Goal: Task Accomplishment & Management: Complete application form

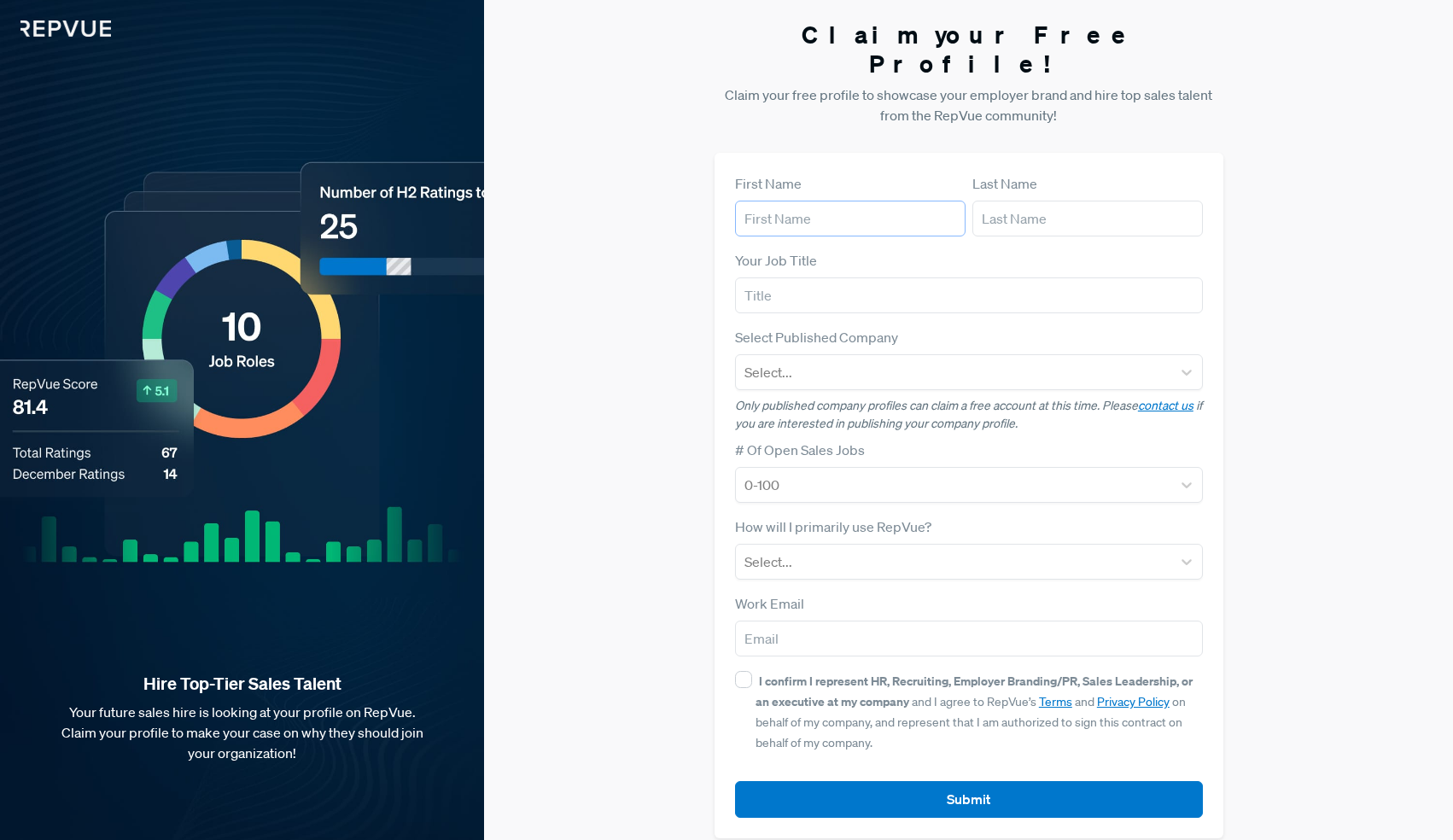
click at [750, 201] on input "text" at bounding box center [850, 219] width 230 height 36
type input "[PERSON_NAME]"
type input "AutogenAI"
type input "[PERSON_NAME][EMAIL_ADDRESS][DOMAIN_NAME]"
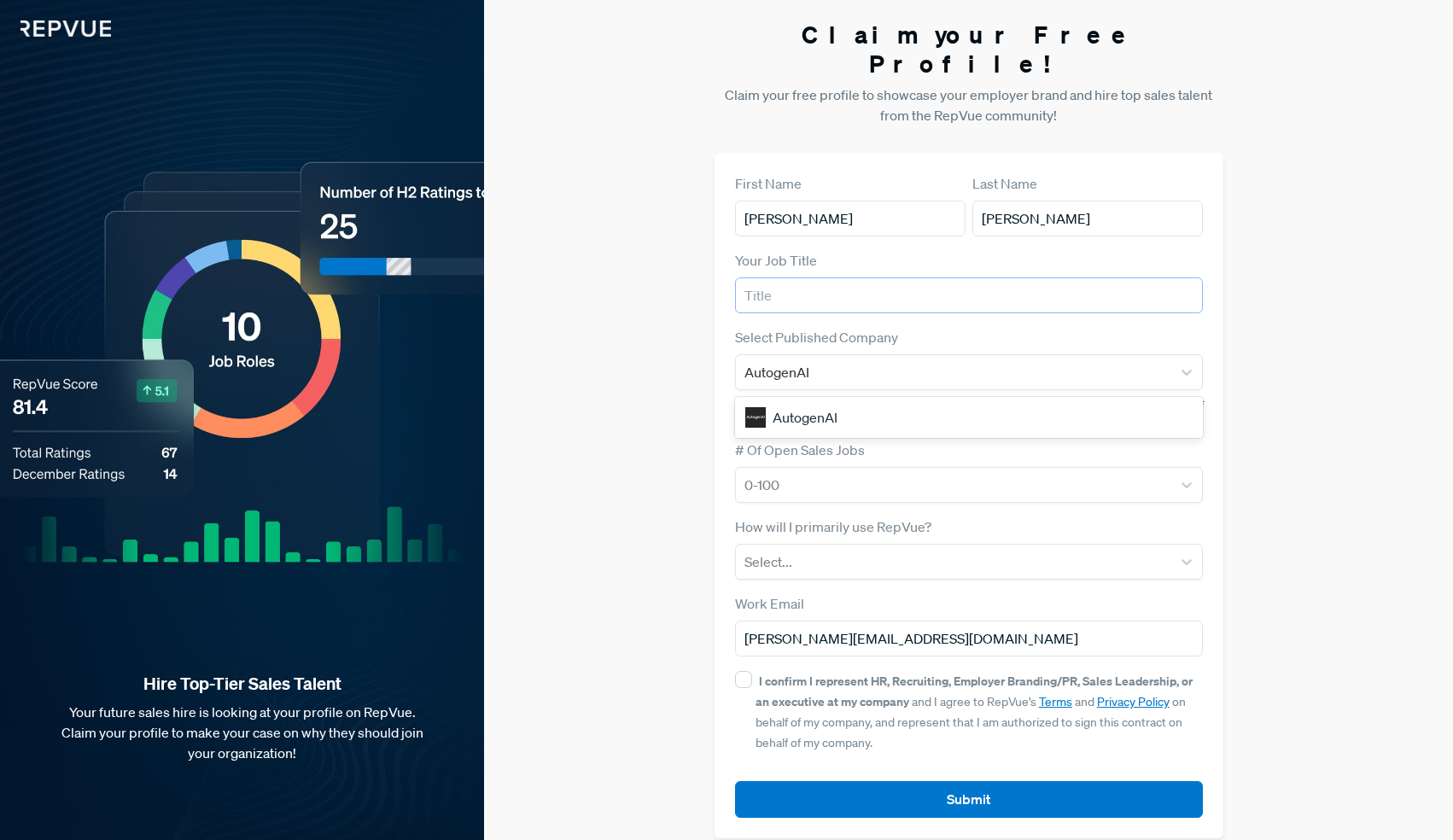
click at [792, 277] on input "text" at bounding box center [968, 295] width 467 height 36
type input "Chief People and Performance Officer"
click at [767, 473] on div at bounding box center [954, 485] width 419 height 24
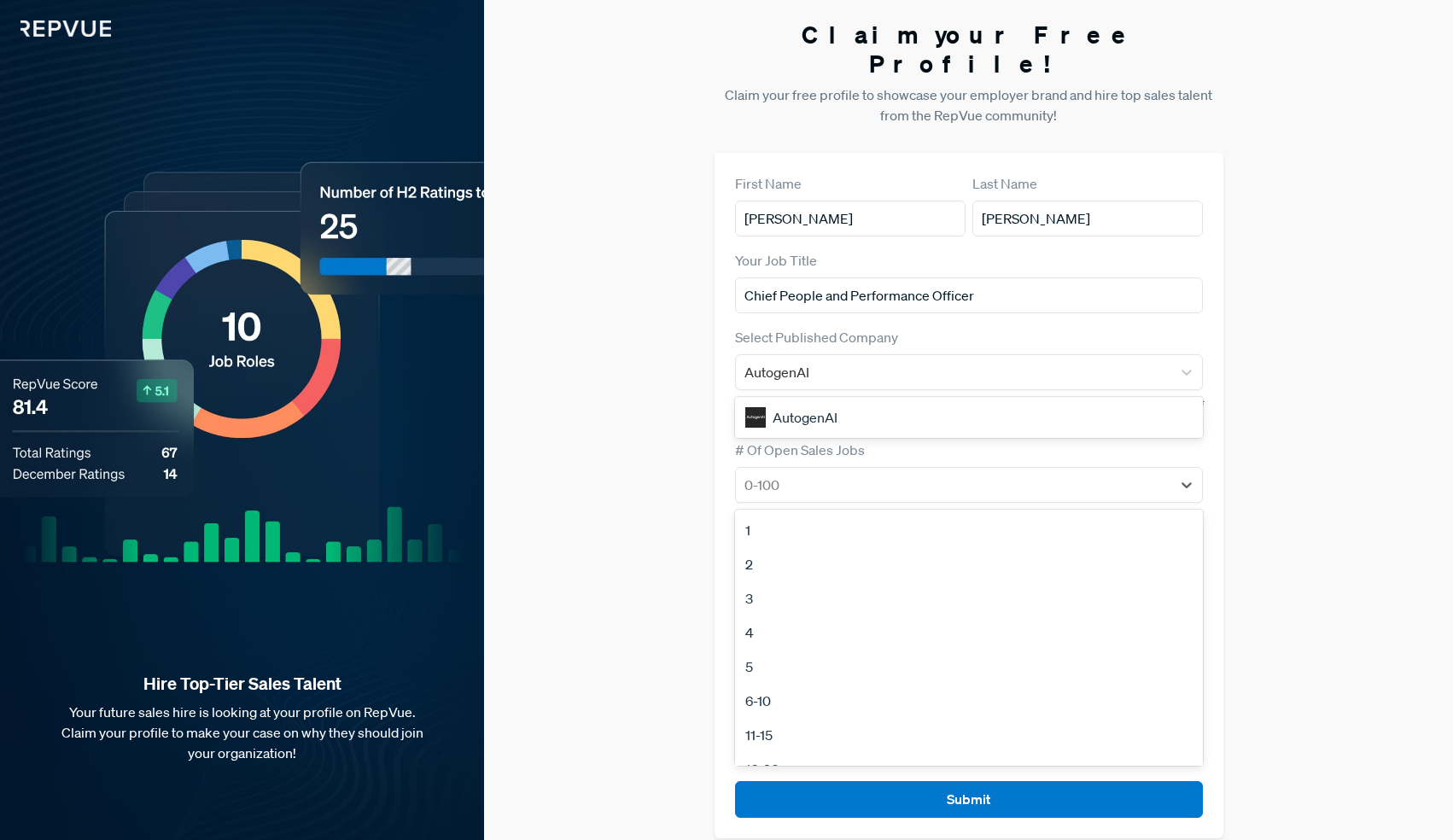
click at [753, 513] on div "1" at bounding box center [968, 530] width 467 height 34
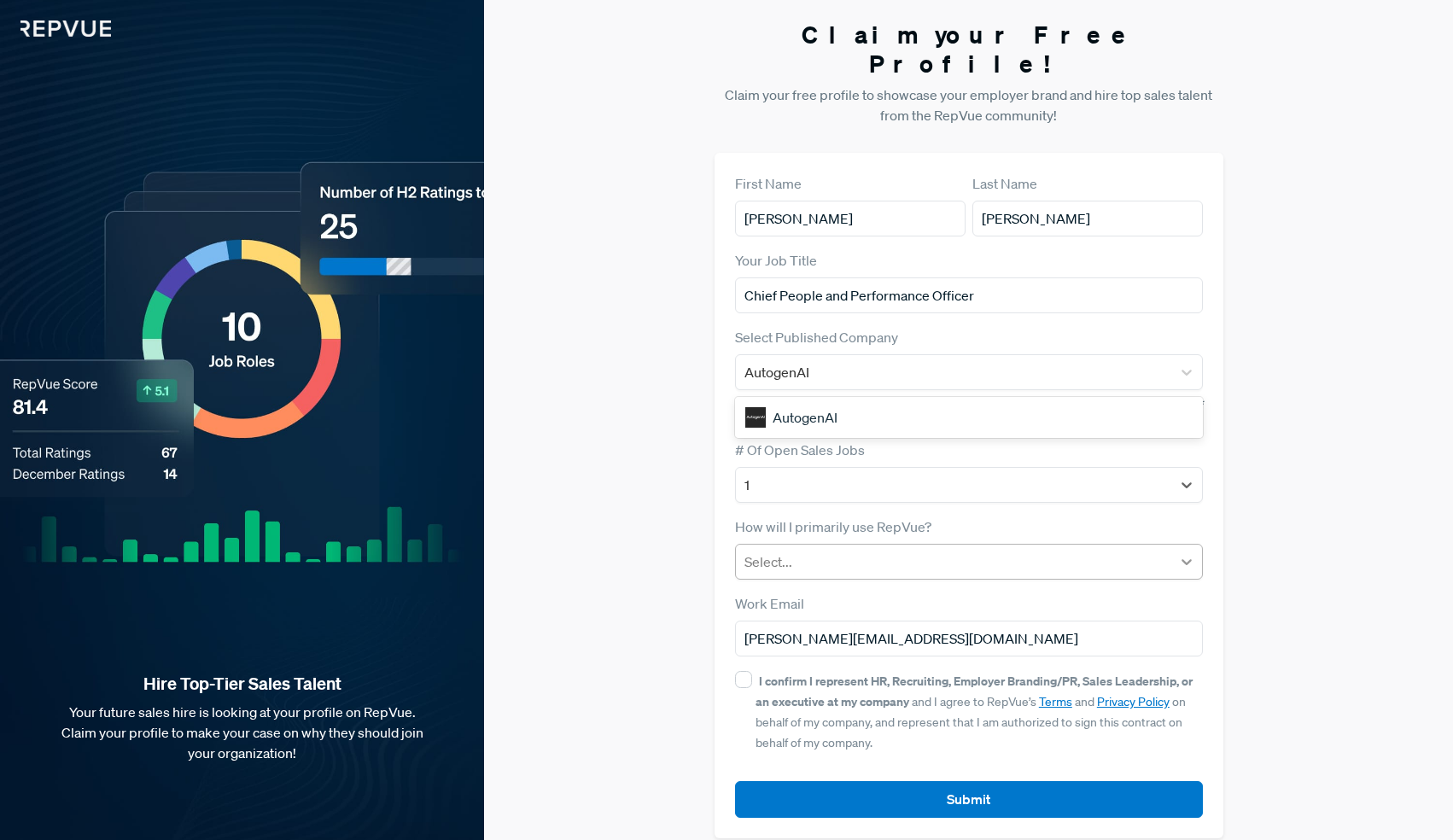
click at [1183, 553] on icon at bounding box center [1186, 562] width 17 height 17
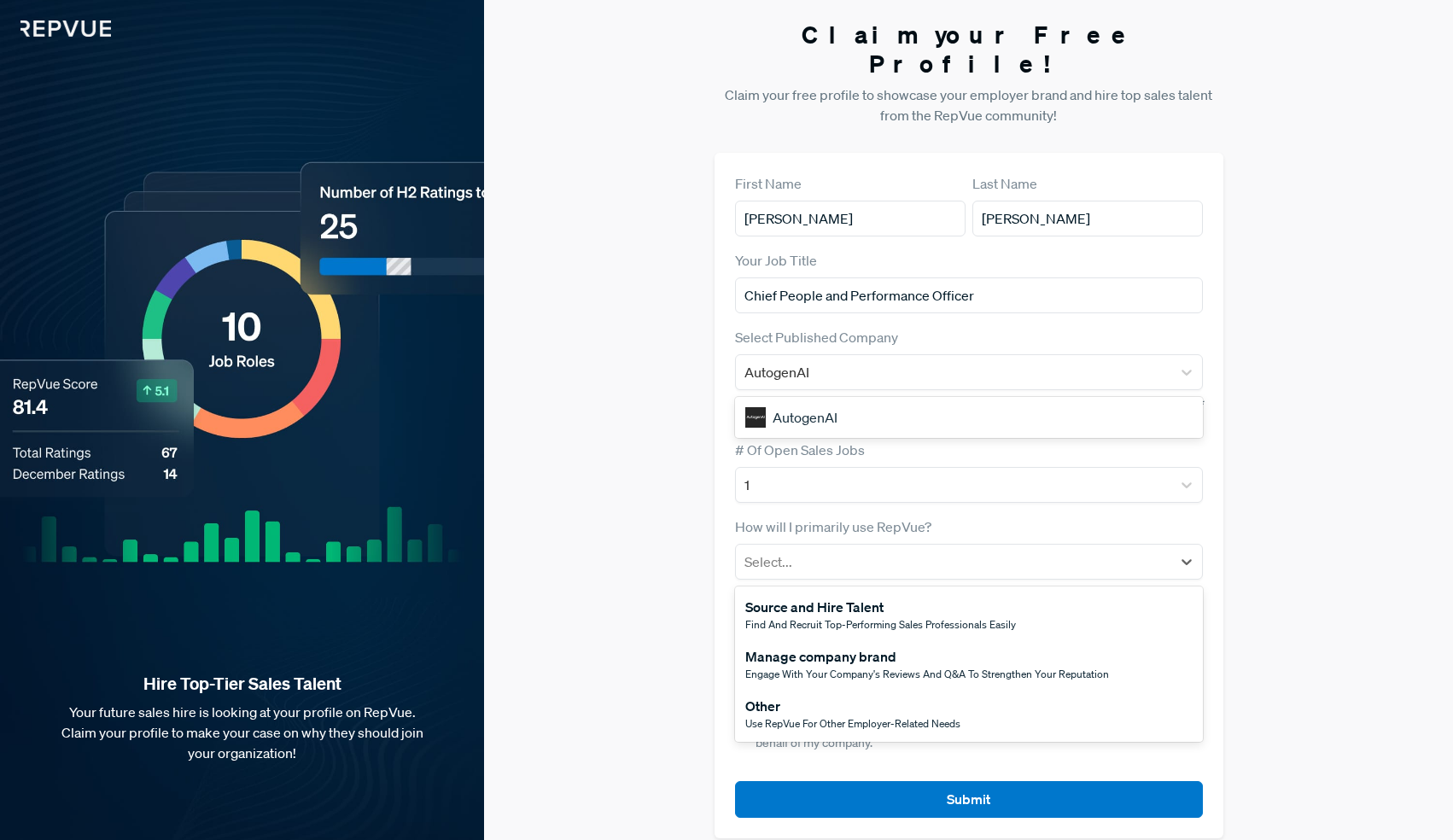
click at [767, 666] on span "Engage with your company's reviews and Q&A to strengthen your reputation" at bounding box center [927, 673] width 363 height 14
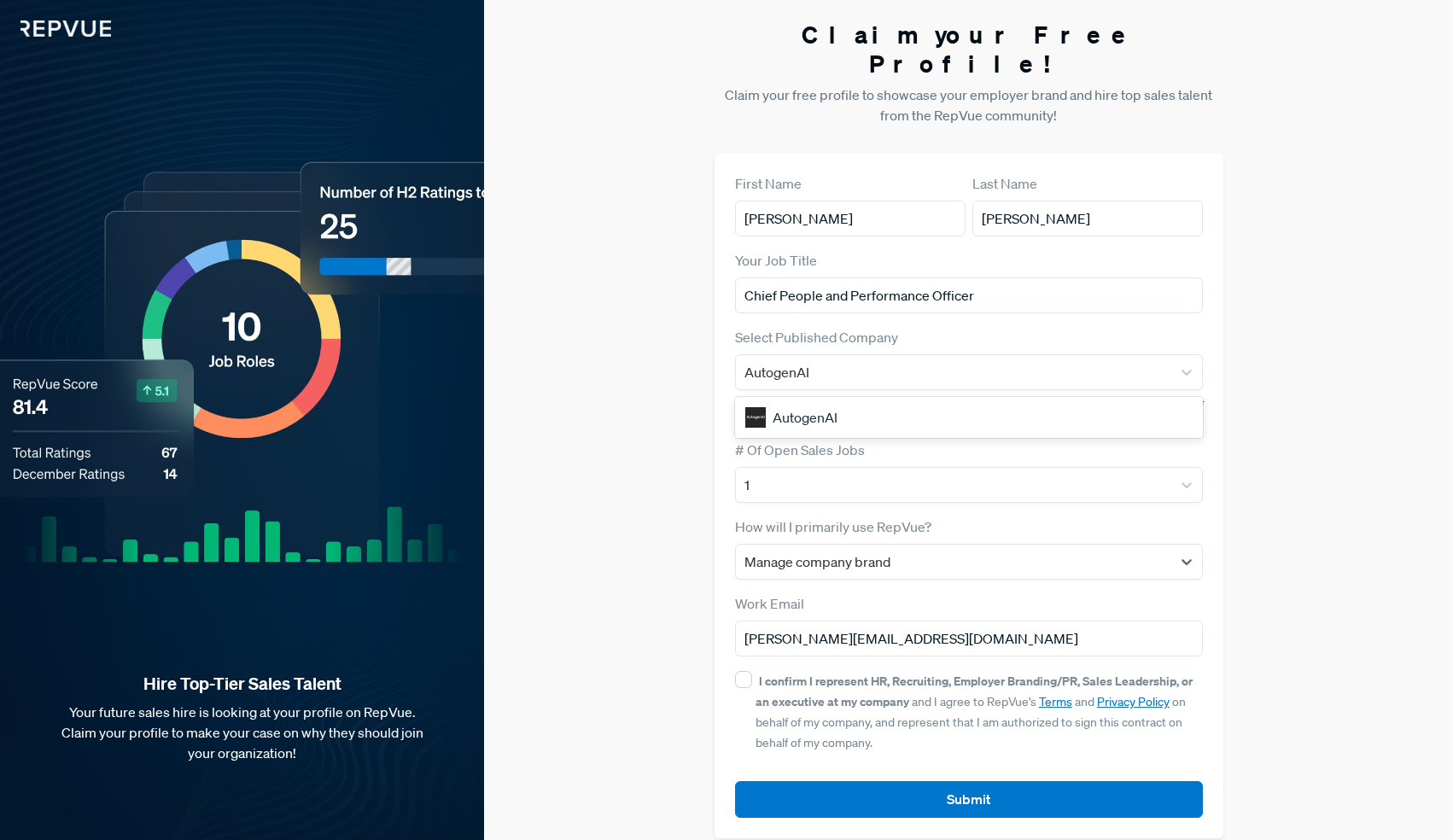
click at [733, 652] on div "First Name [PERSON_NAME] Last Name [PERSON_NAME] Your Job Title Chief People an…" at bounding box center [968, 495] width 509 height 685
click at [746, 671] on input "I confirm I represent HR, Recruiting, Employer Branding/PR, Sales Leadership, o…" at bounding box center [744, 679] width 17 height 17
checkbox input "true"
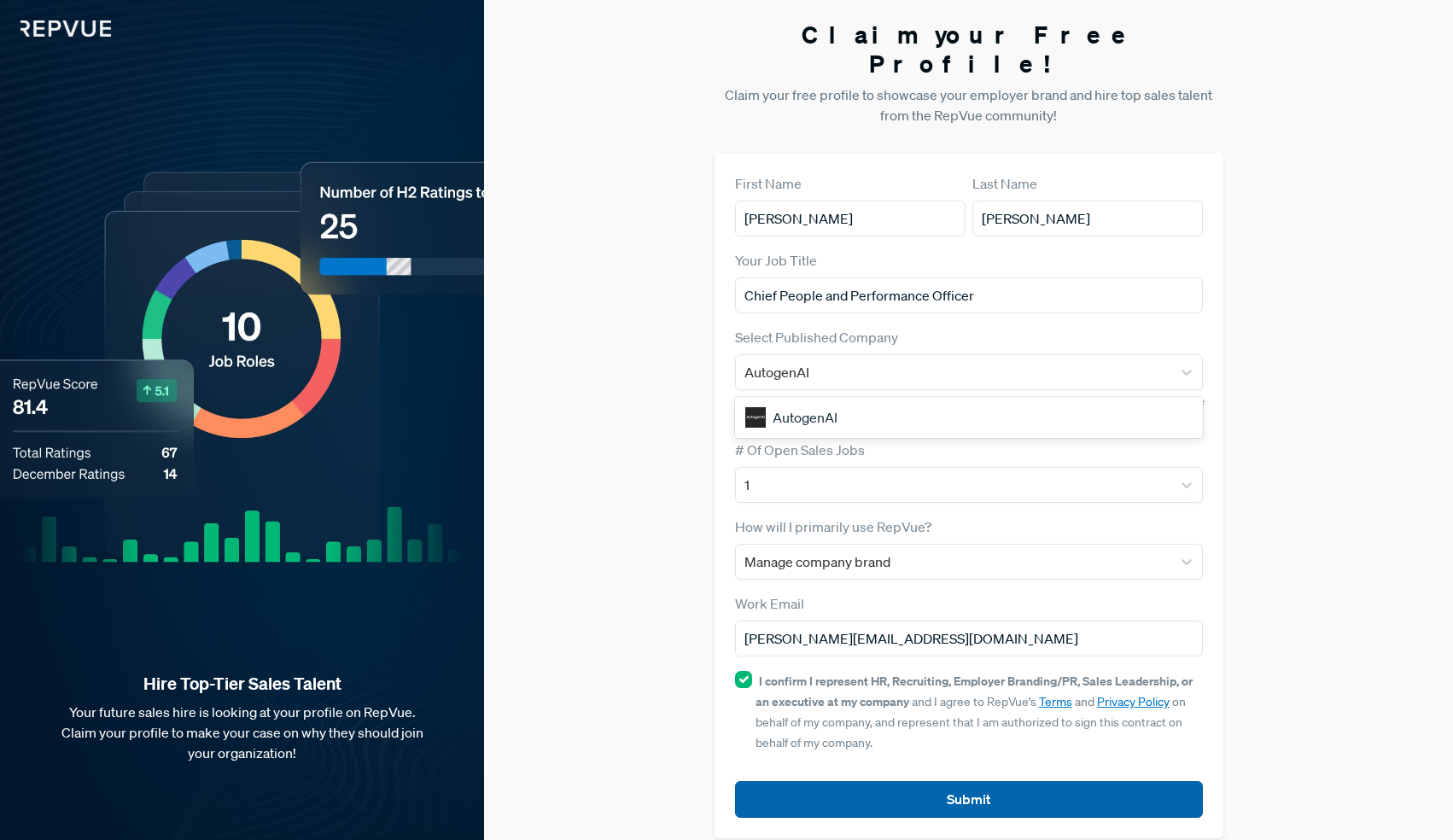
click at [969, 781] on button "Submit" at bounding box center [968, 799] width 467 height 36
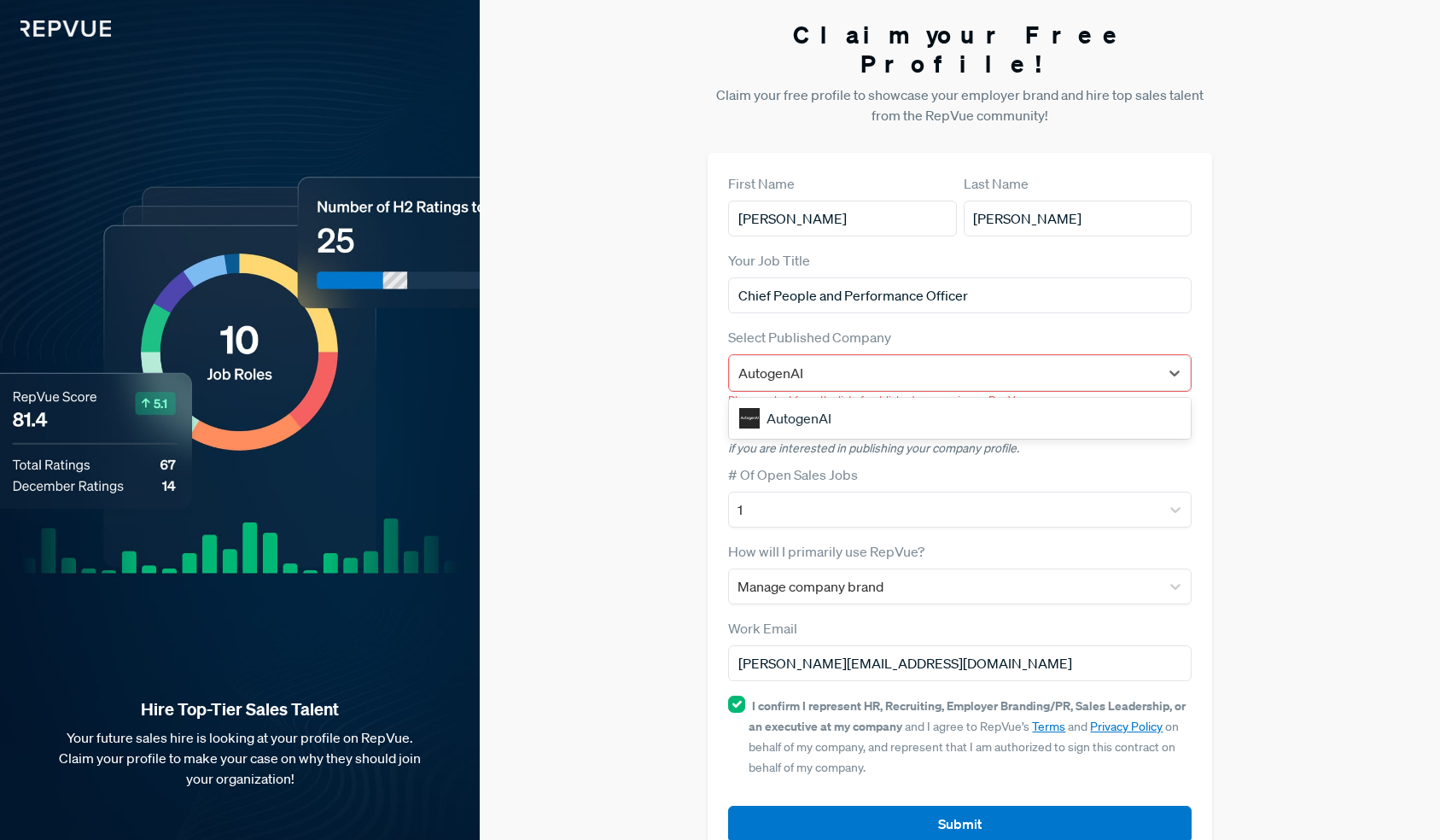
click at [762, 401] on div "AutogenAI" at bounding box center [960, 419] width 461 height 34
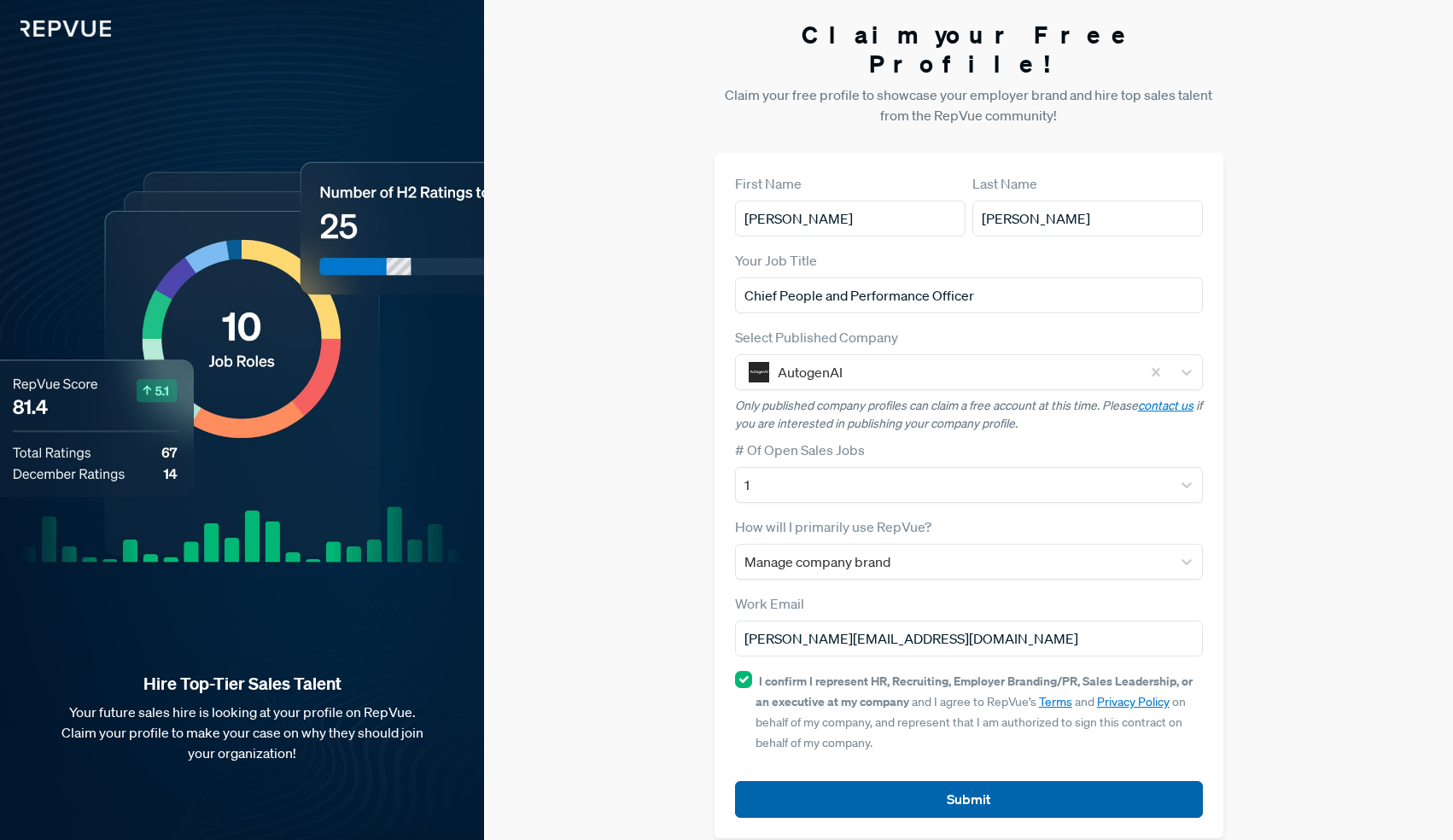
click at [968, 782] on button "Submit" at bounding box center [968, 799] width 467 height 36
